Goal: Navigation & Orientation: Find specific page/section

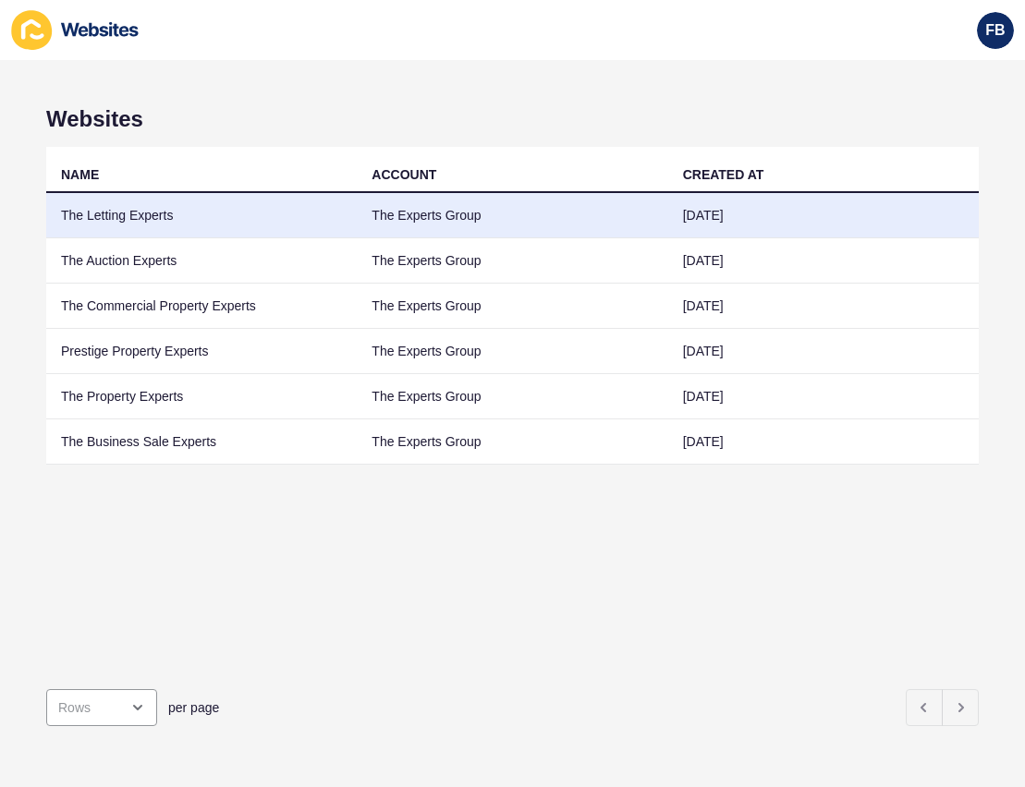
click at [104, 212] on td "The Letting Experts" at bounding box center [201, 215] width 311 height 45
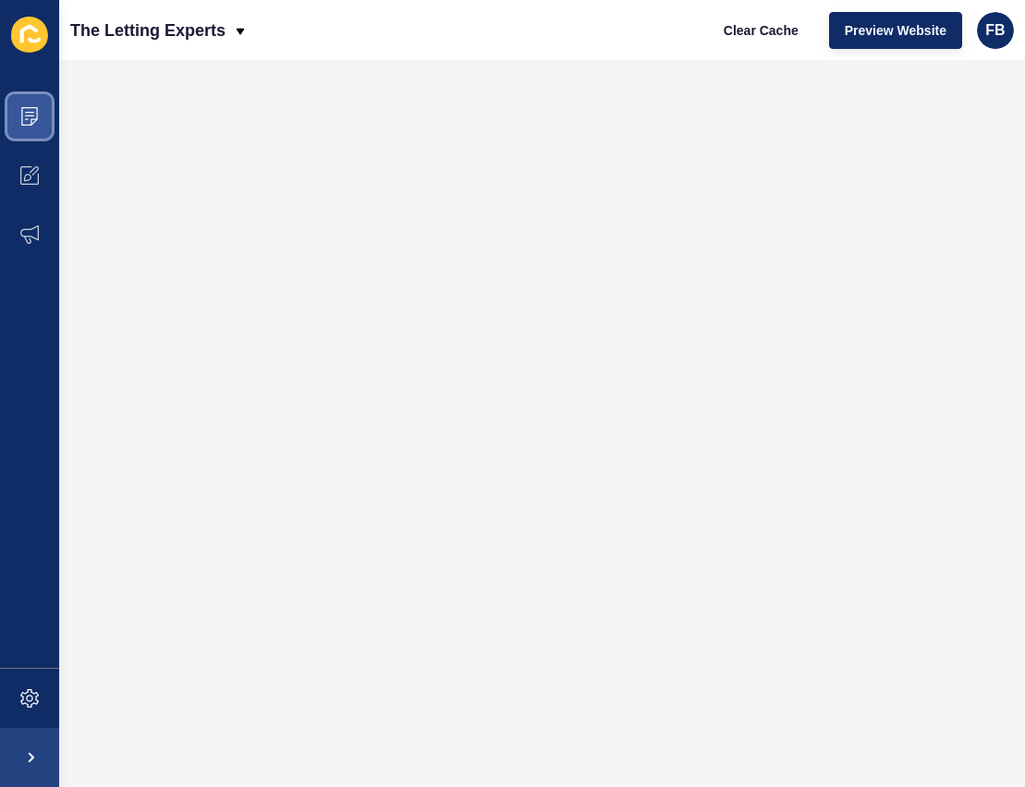
click at [35, 109] on icon at bounding box center [29, 116] width 18 height 18
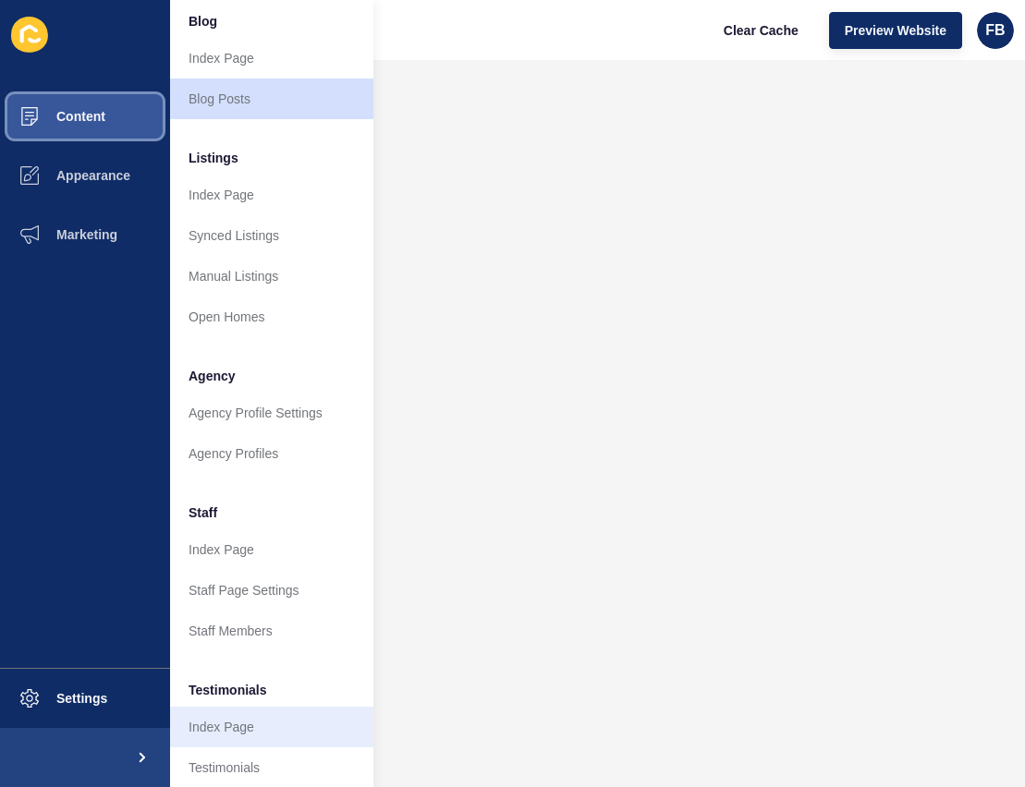
scroll to position [289, 0]
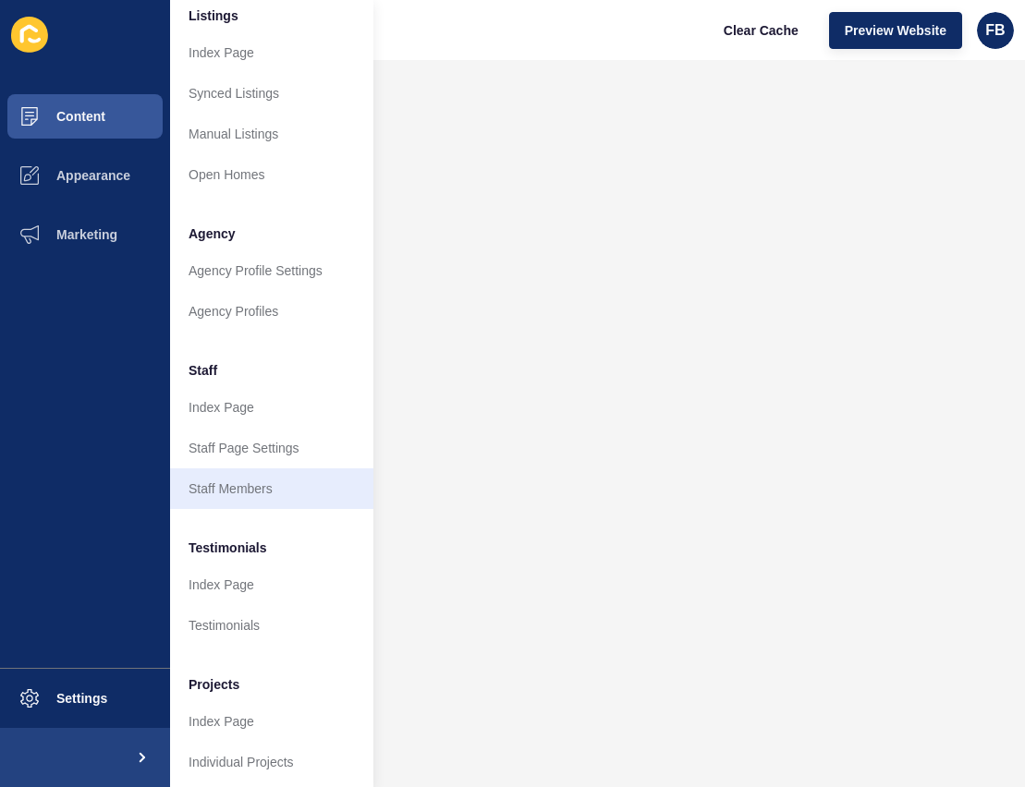
click at [253, 469] on link "Staff Members" at bounding box center [271, 489] width 203 height 41
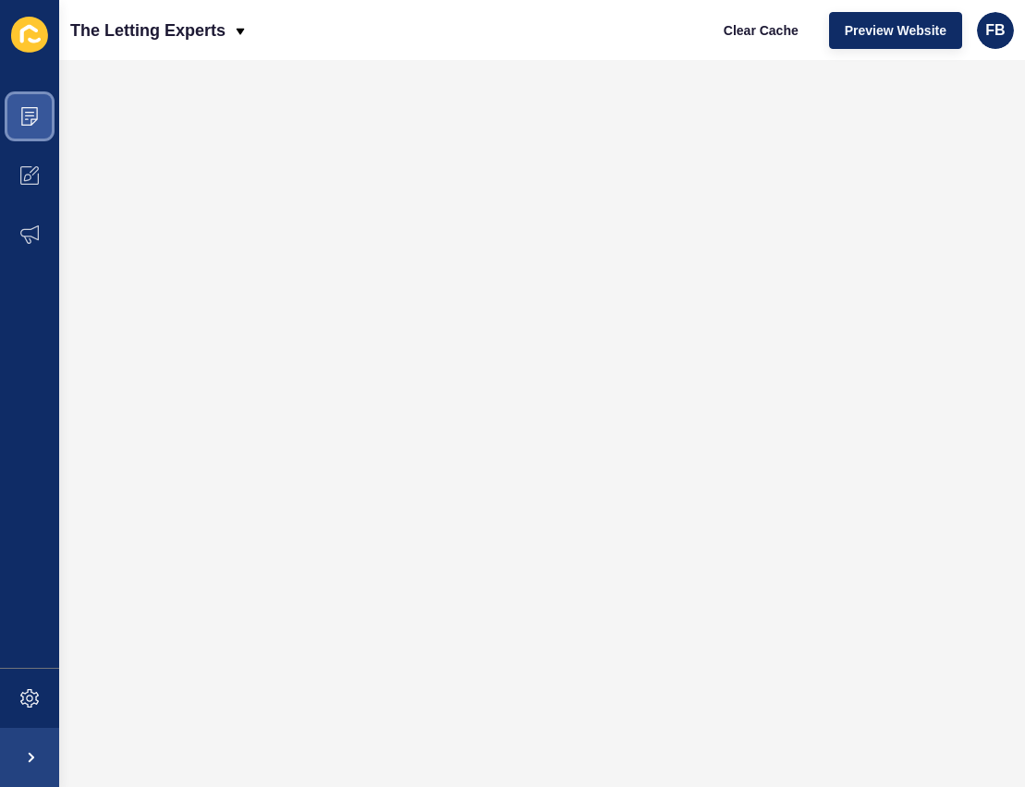
click at [34, 113] on icon at bounding box center [29, 116] width 18 height 18
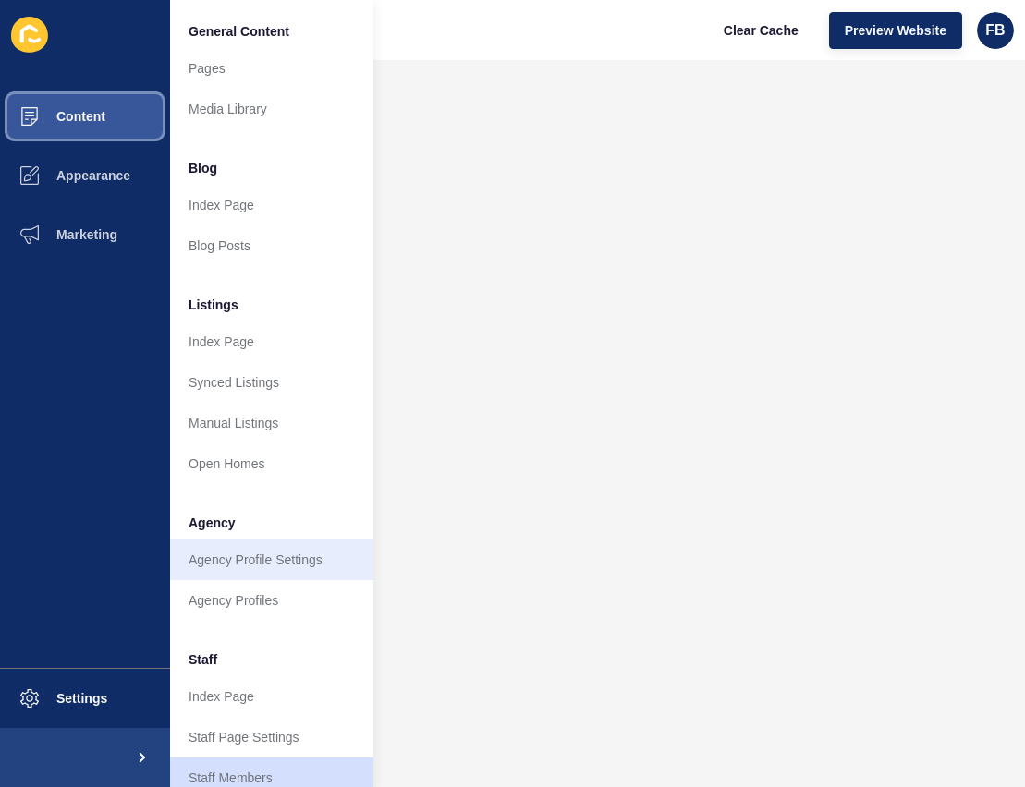
scroll to position [146, 0]
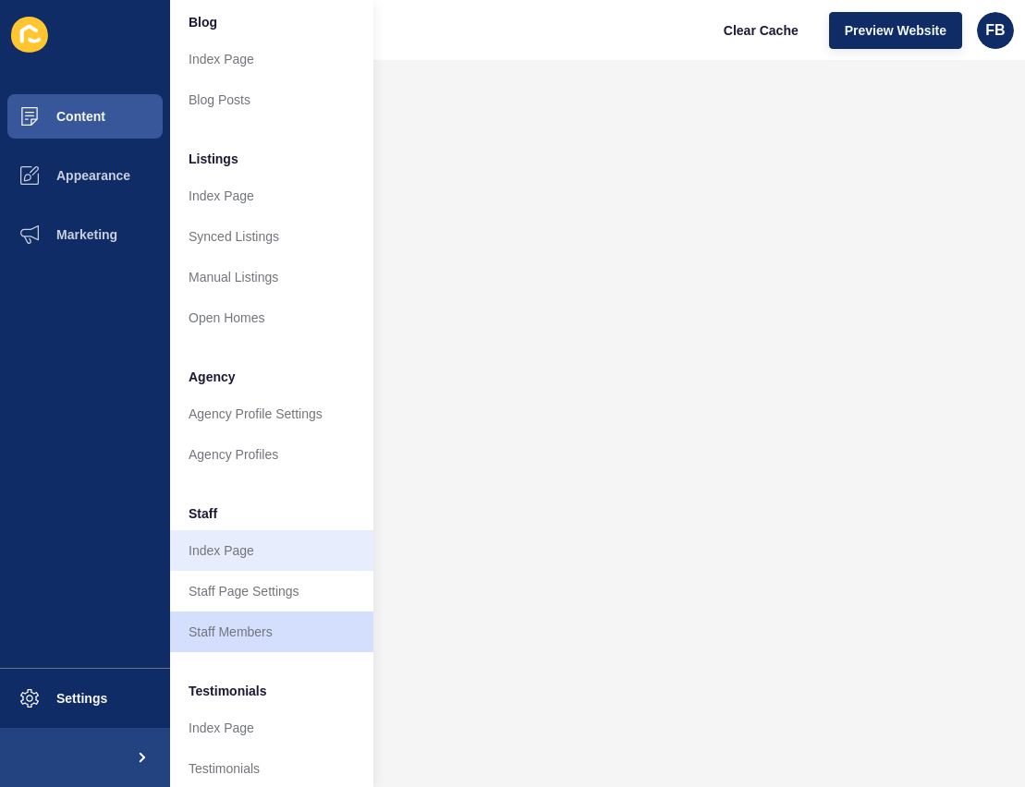
click at [269, 563] on link "Index Page" at bounding box center [271, 550] width 203 height 41
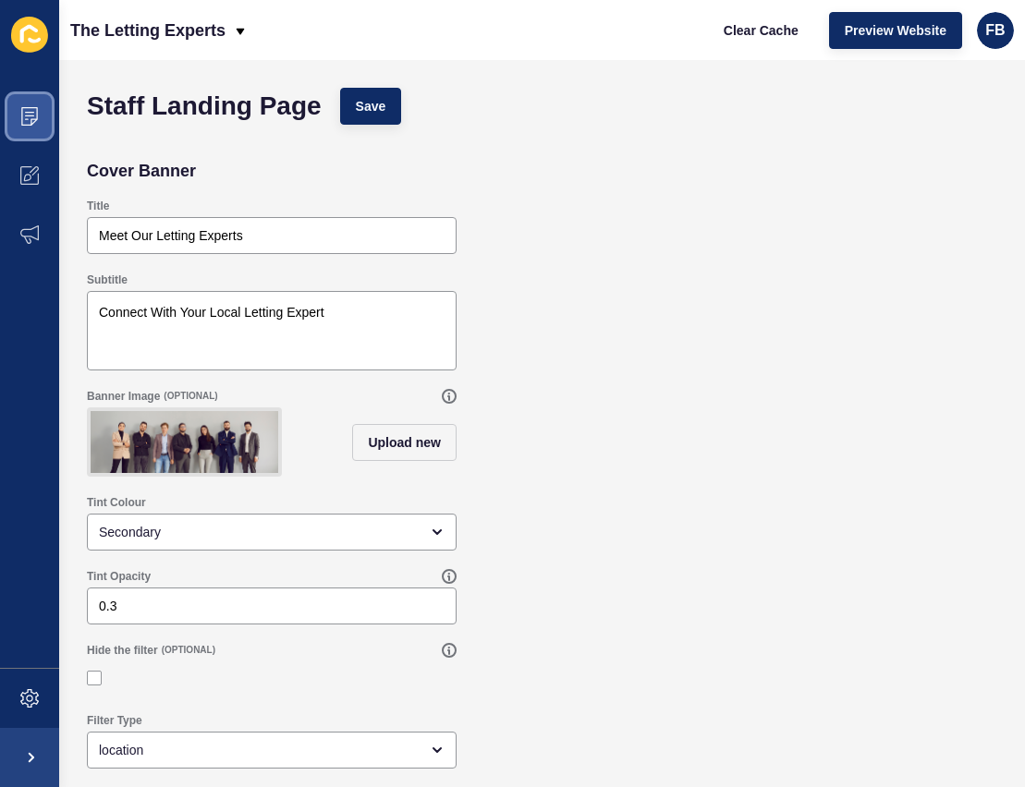
click at [19, 114] on span at bounding box center [29, 116] width 59 height 59
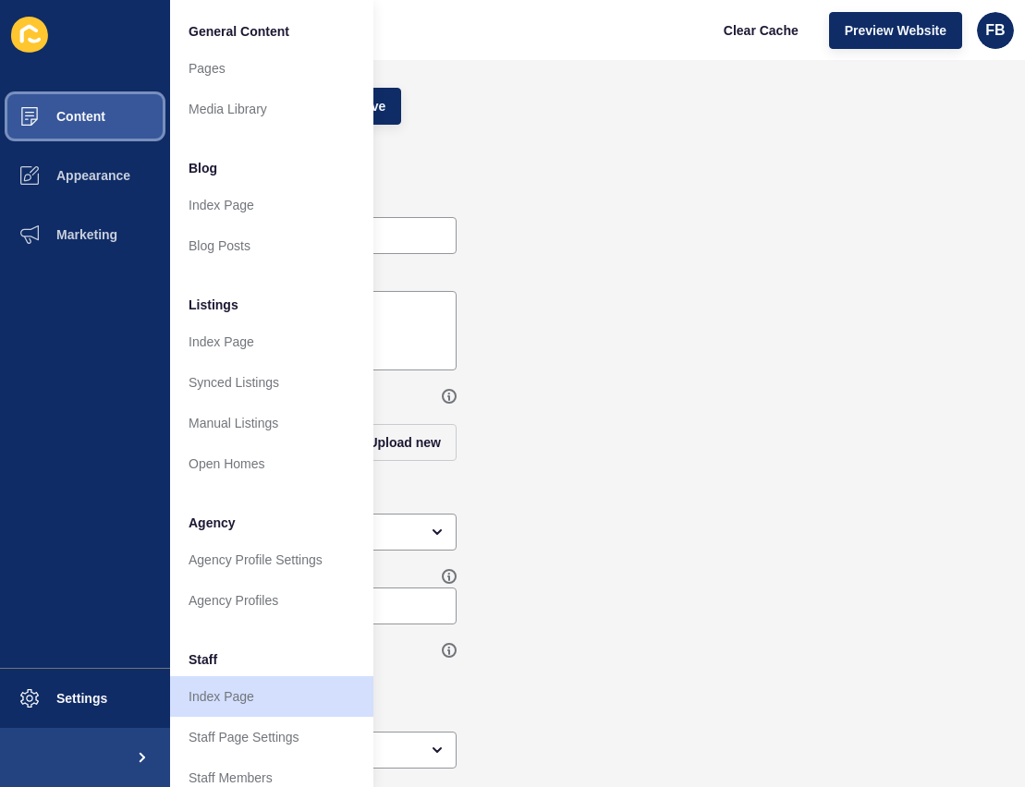
scroll to position [167, 0]
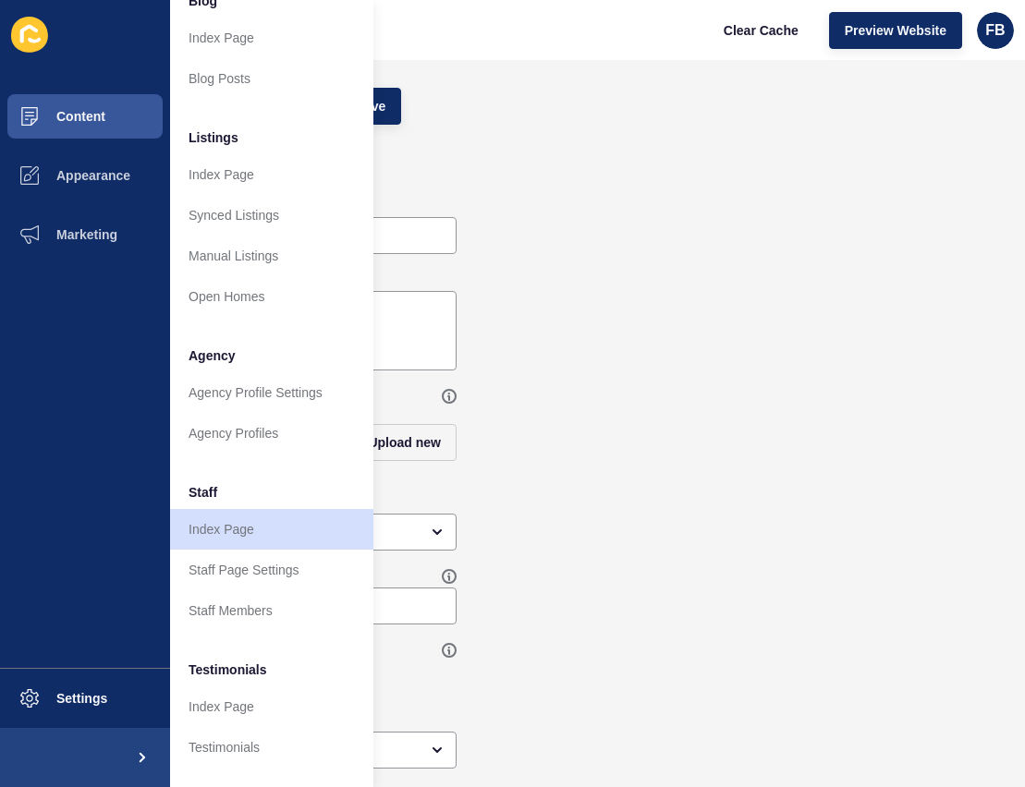
click at [229, 555] on link "Staff Page Settings" at bounding box center [271, 570] width 203 height 41
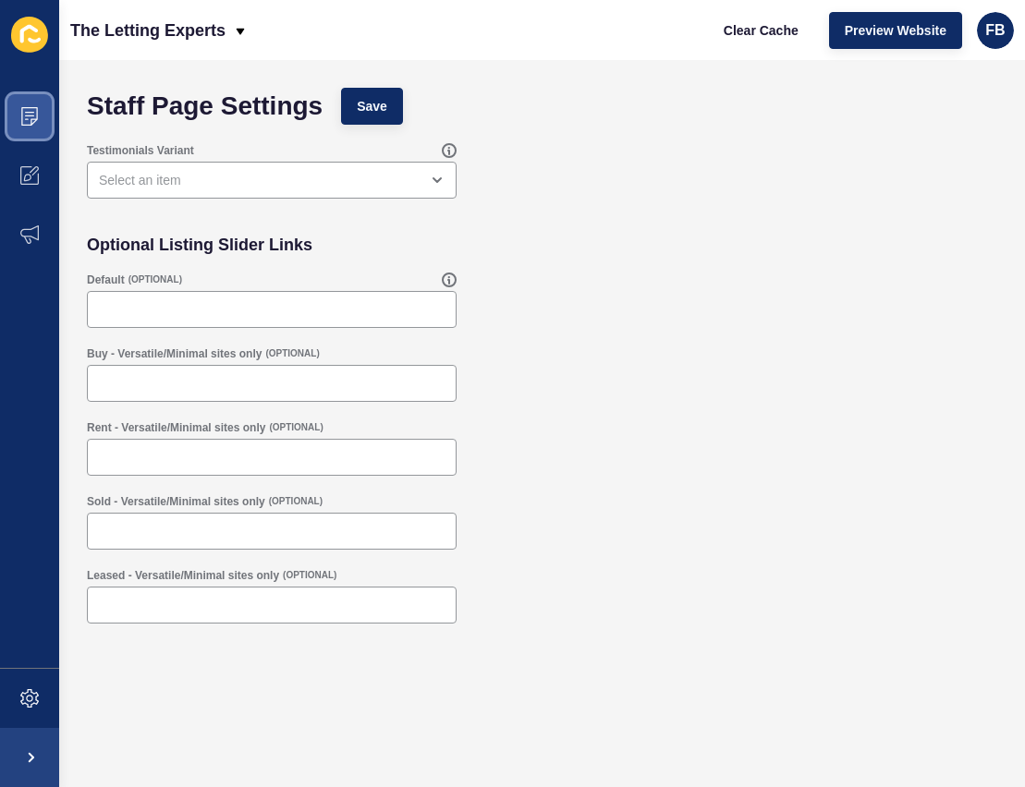
click at [32, 104] on span at bounding box center [29, 116] width 59 height 59
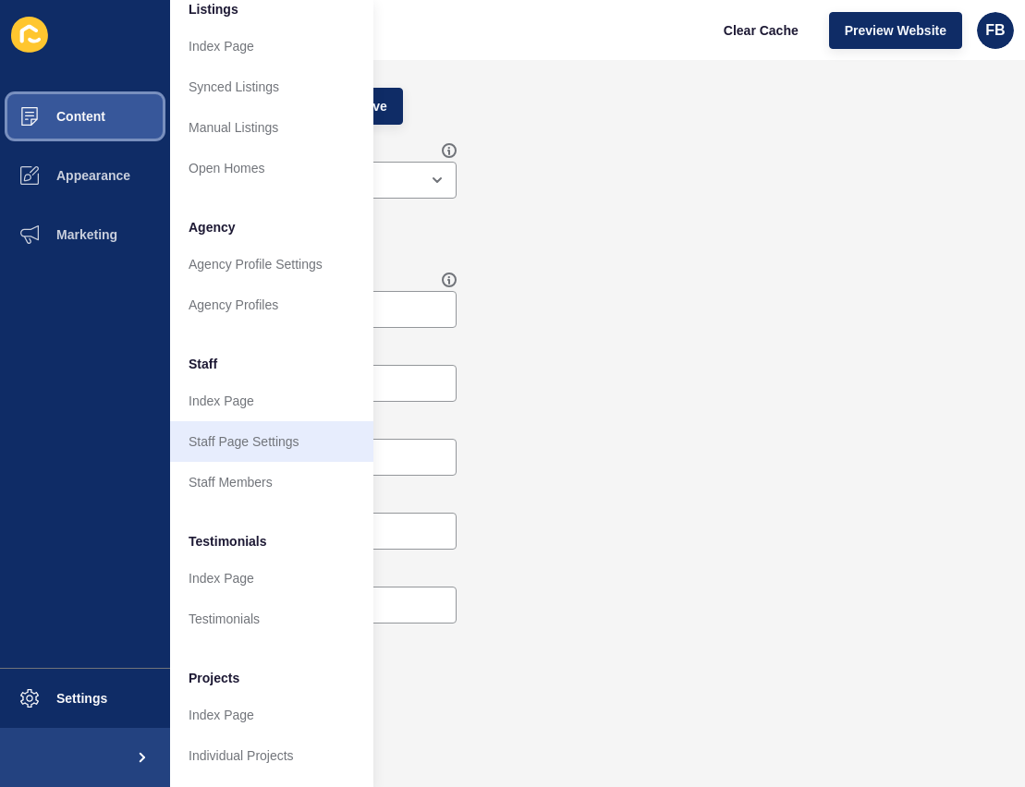
scroll to position [310, 0]
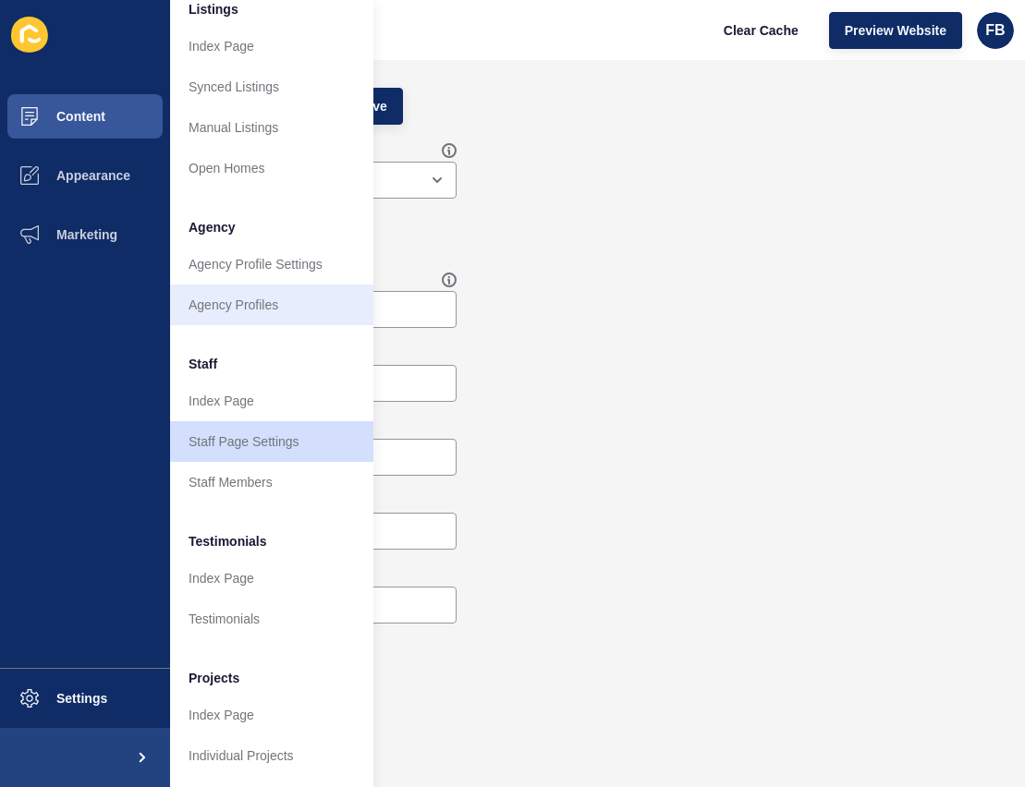
click at [250, 285] on link "Agency Profiles" at bounding box center [271, 305] width 203 height 41
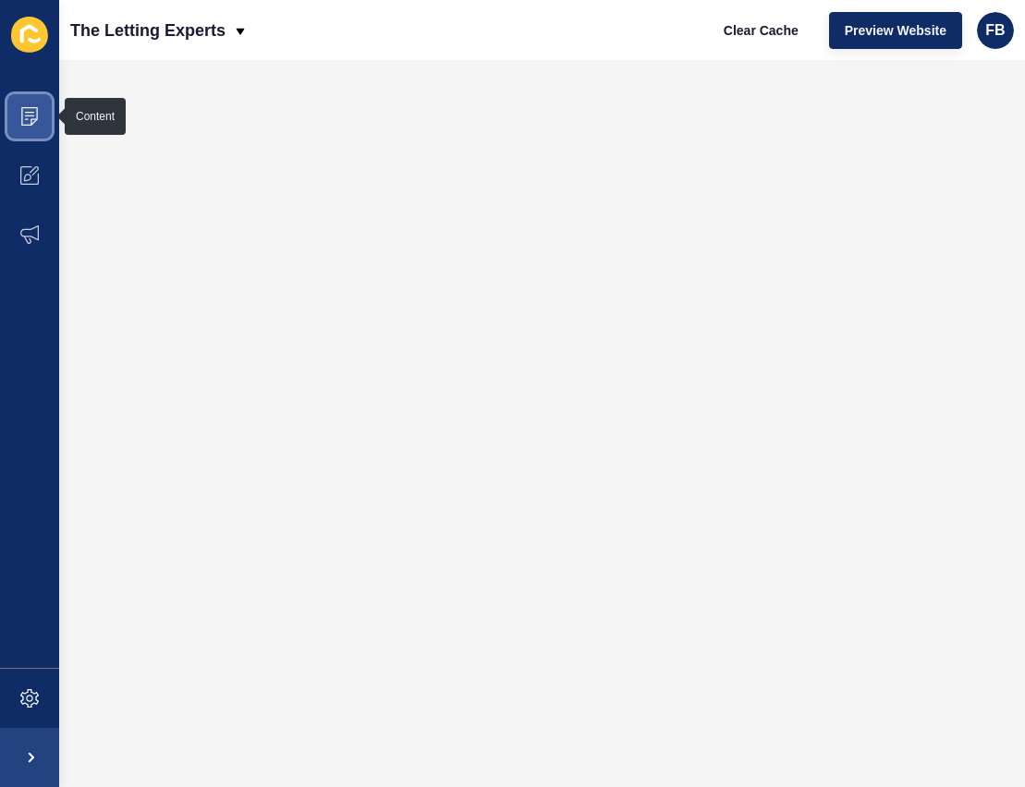
click at [20, 116] on icon at bounding box center [29, 116] width 18 height 18
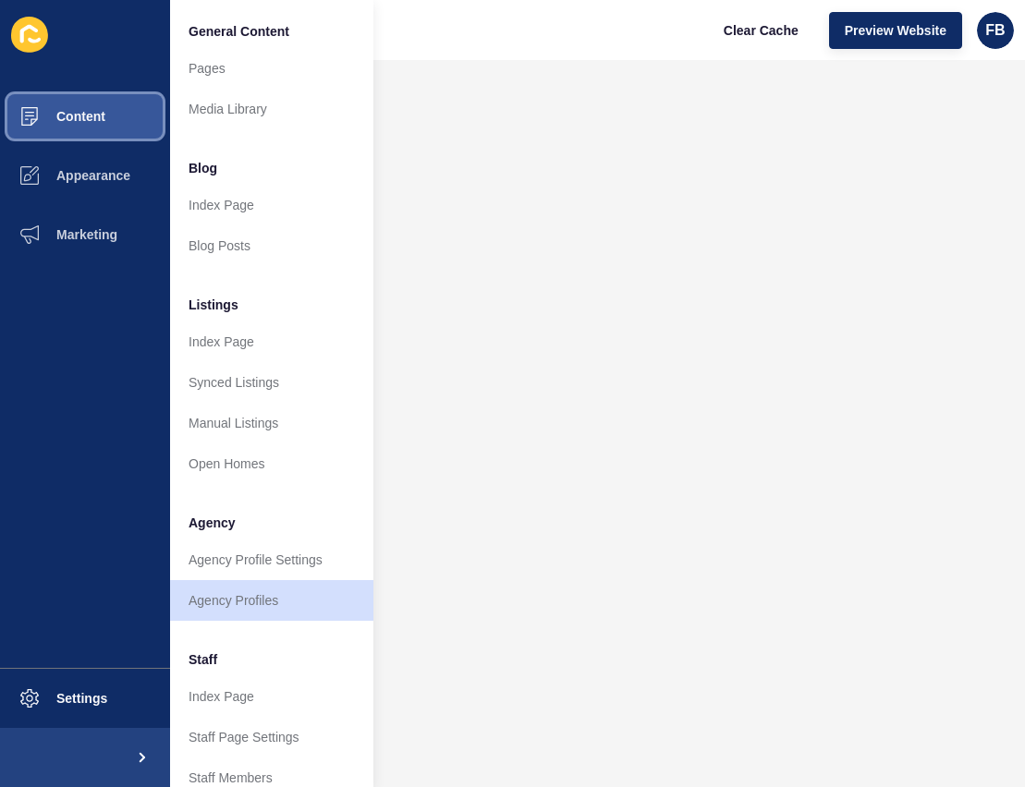
scroll to position [143, 0]
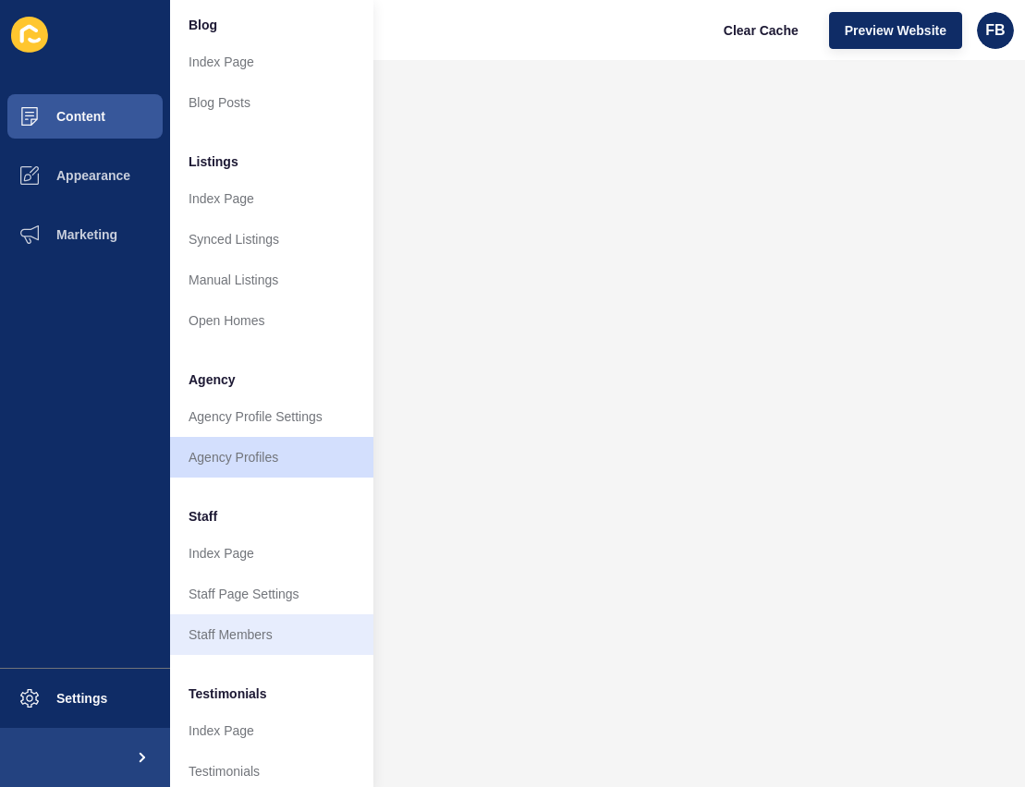
click at [256, 631] on link "Staff Members" at bounding box center [271, 635] width 203 height 41
